Goal: Information Seeking & Learning: Learn about a topic

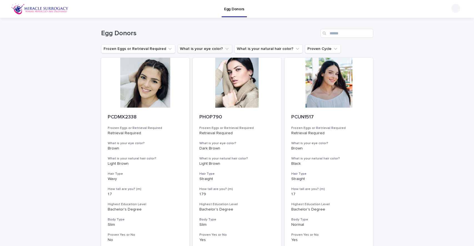
click at [224, 49] on icon "What is your eye color?" at bounding box center [227, 49] width 6 height 6
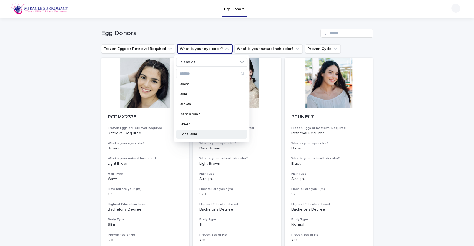
click at [191, 136] on p "Light Blue" at bounding box center [208, 135] width 59 height 4
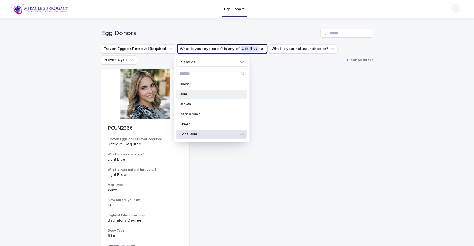
click at [186, 92] on div "Blue" at bounding box center [211, 94] width 71 height 9
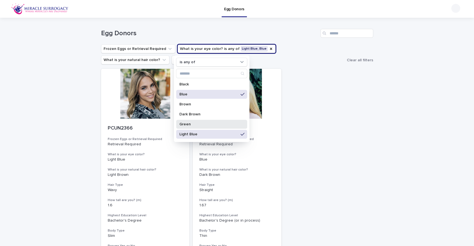
click at [206, 123] on p "Green" at bounding box center [208, 125] width 59 height 4
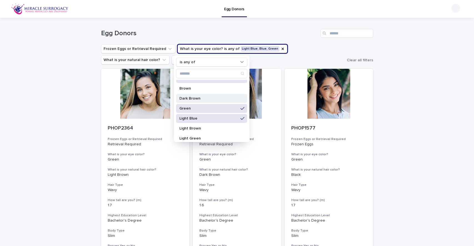
scroll to position [28, 0]
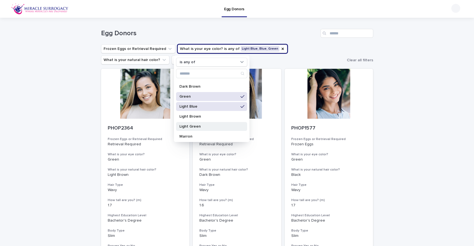
click at [206, 126] on p "Light Green" at bounding box center [208, 127] width 59 height 4
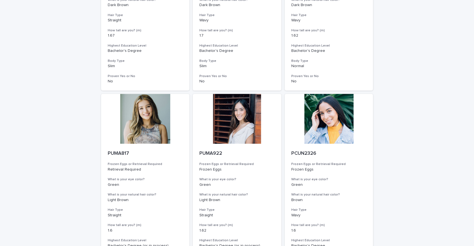
scroll to position [656, 0]
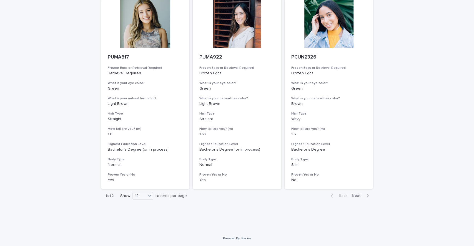
click at [356, 196] on span "Next" at bounding box center [358, 196] width 12 height 4
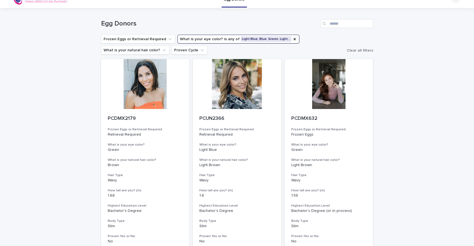
scroll to position [9, 0]
